Goal: Information Seeking & Learning: Check status

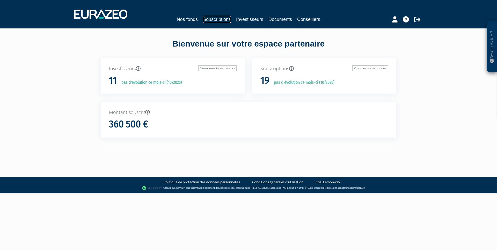
click at [218, 19] on link "Souscriptions" at bounding box center [217, 19] width 28 height 7
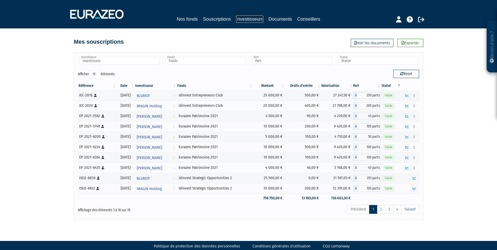
click at [242, 18] on link "Investisseurs" at bounding box center [249, 19] width 27 height 7
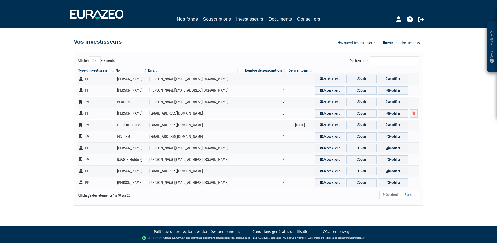
click at [385, 59] on input "Rechercher :" at bounding box center [394, 60] width 49 height 9
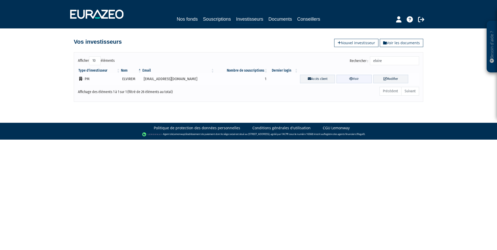
type input "elvire"
click at [344, 78] on link "Voir" at bounding box center [354, 79] width 35 height 9
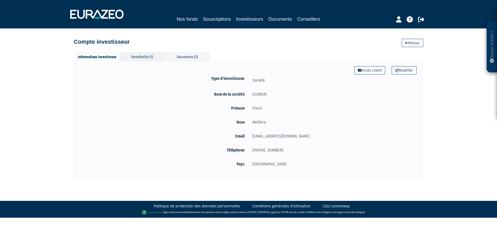
click at [150, 60] on div "Portefeuille (1)" at bounding box center [142, 56] width 44 height 9
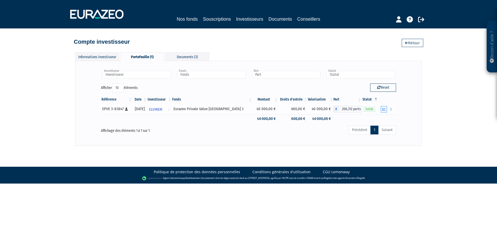
click at [384, 108] on icon "button" at bounding box center [383, 109] width 3 height 3
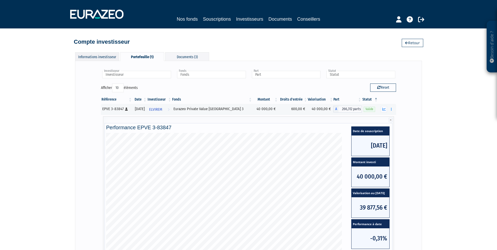
click at [89, 59] on div "Informations investisseur" at bounding box center [97, 56] width 44 height 9
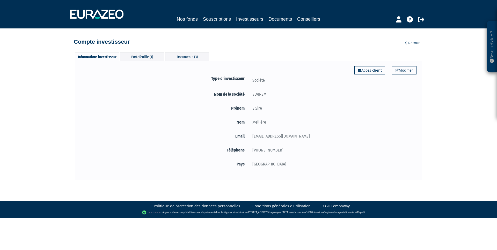
click at [248, 24] on nav "Nos fonds Souscriptions Investisseurs Documents Conseillers" at bounding box center [248, 14] width 497 height 28
click at [370, 69] on link "Accès client" at bounding box center [369, 70] width 31 height 8
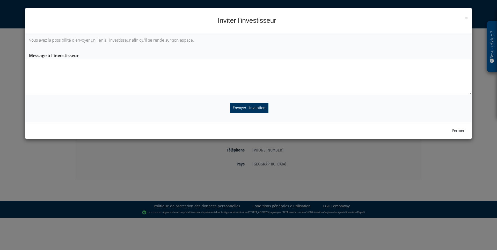
click at [233, 74] on textarea at bounding box center [248, 77] width 447 height 36
type textarea "CONNEXION EURAZEO"
click at [257, 111] on input "Envoyer l'invitation" at bounding box center [249, 108] width 39 height 10
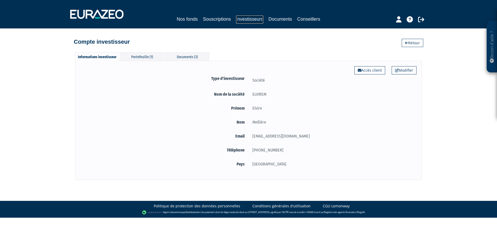
click at [242, 21] on link "Investisseurs" at bounding box center [249, 20] width 27 height 8
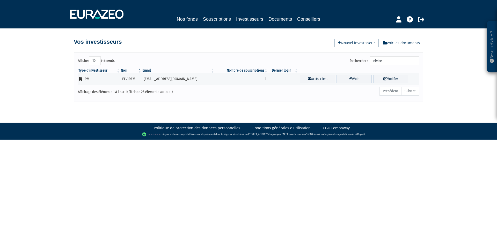
click at [380, 61] on input "elvire" at bounding box center [394, 60] width 49 height 9
type input "proje"
click at [352, 81] on icon at bounding box center [354, 78] width 4 height 3
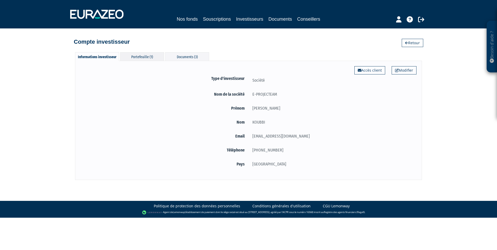
click at [144, 60] on div "Portefeuille (1)" at bounding box center [142, 56] width 44 height 9
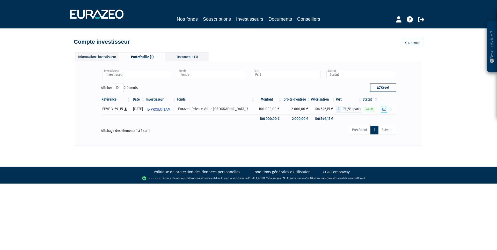
click at [385, 110] on icon "button" at bounding box center [383, 109] width 3 height 3
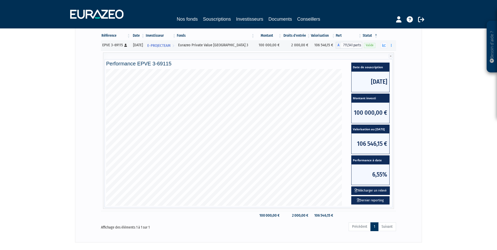
scroll to position [64, 0]
